Goal: Task Accomplishment & Management: Use online tool/utility

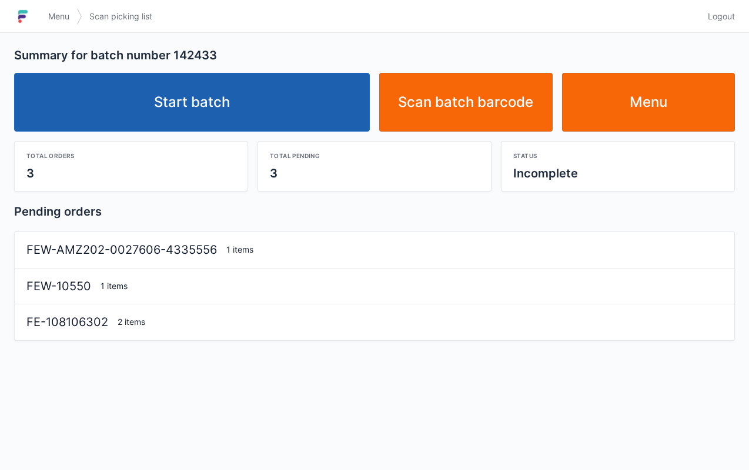
click at [243, 106] on link "Start batch" at bounding box center [192, 102] width 356 height 59
